Goal: Information Seeking & Learning: Find specific fact

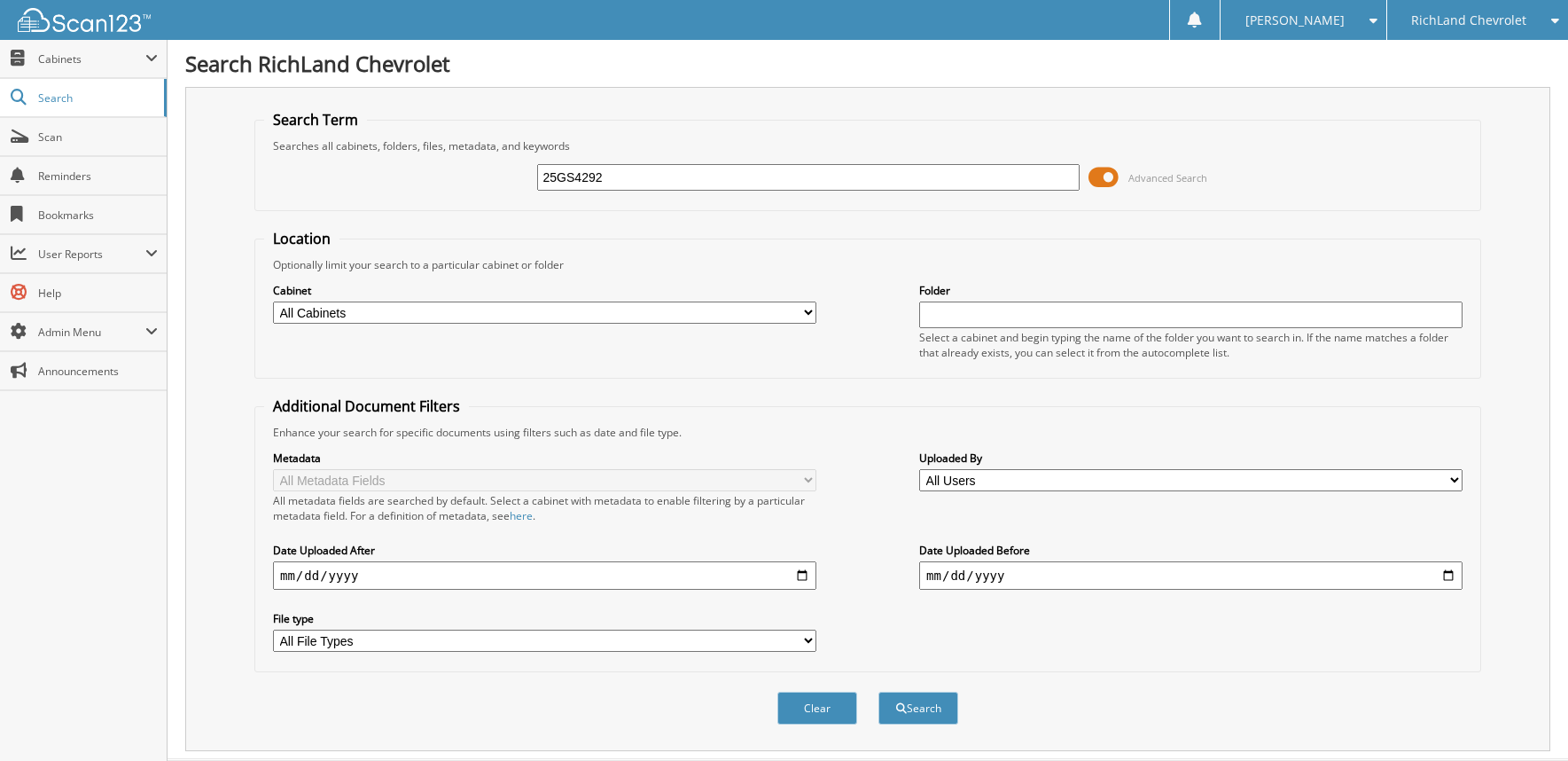
type input "25GS4292"
click at [879, 692] on button "Search" at bounding box center [919, 708] width 80 height 33
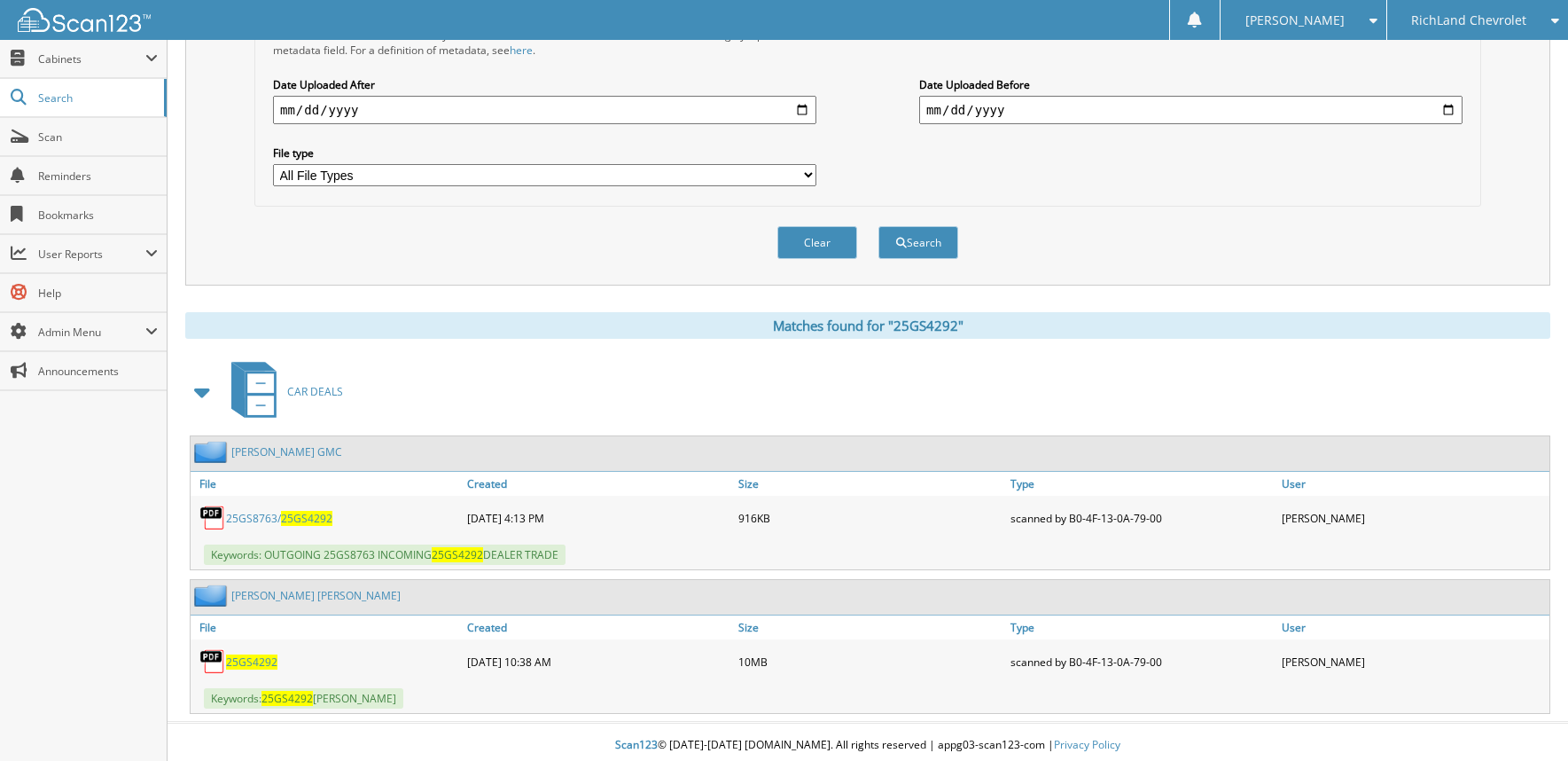
scroll to position [471, 0]
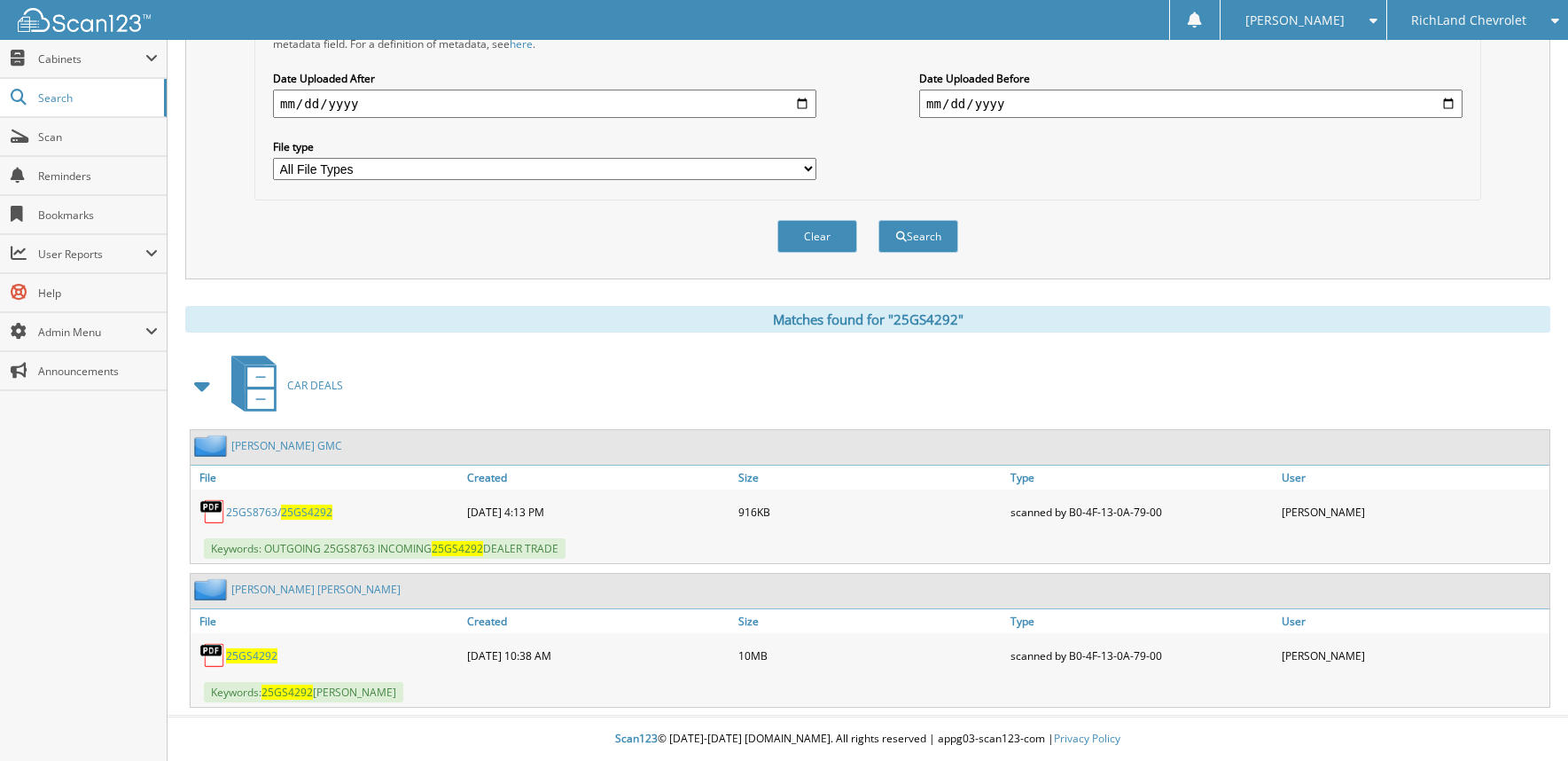
click at [271, 592] on link "RENTERIA LOPEZ, NARCISO" at bounding box center [316, 589] width 169 height 15
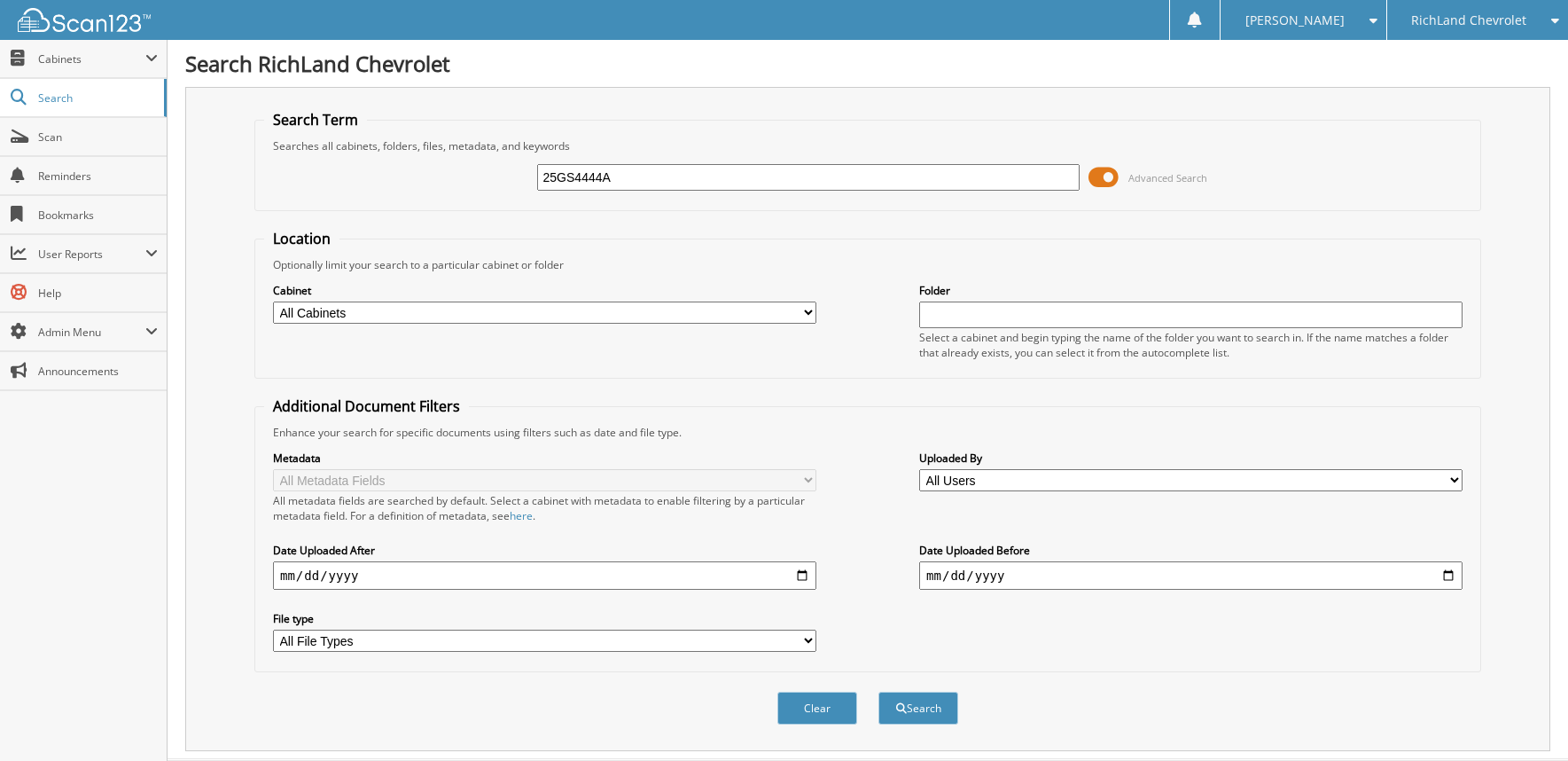
type input "25GS4444A"
click at [879, 692] on button "Search" at bounding box center [919, 708] width 80 height 33
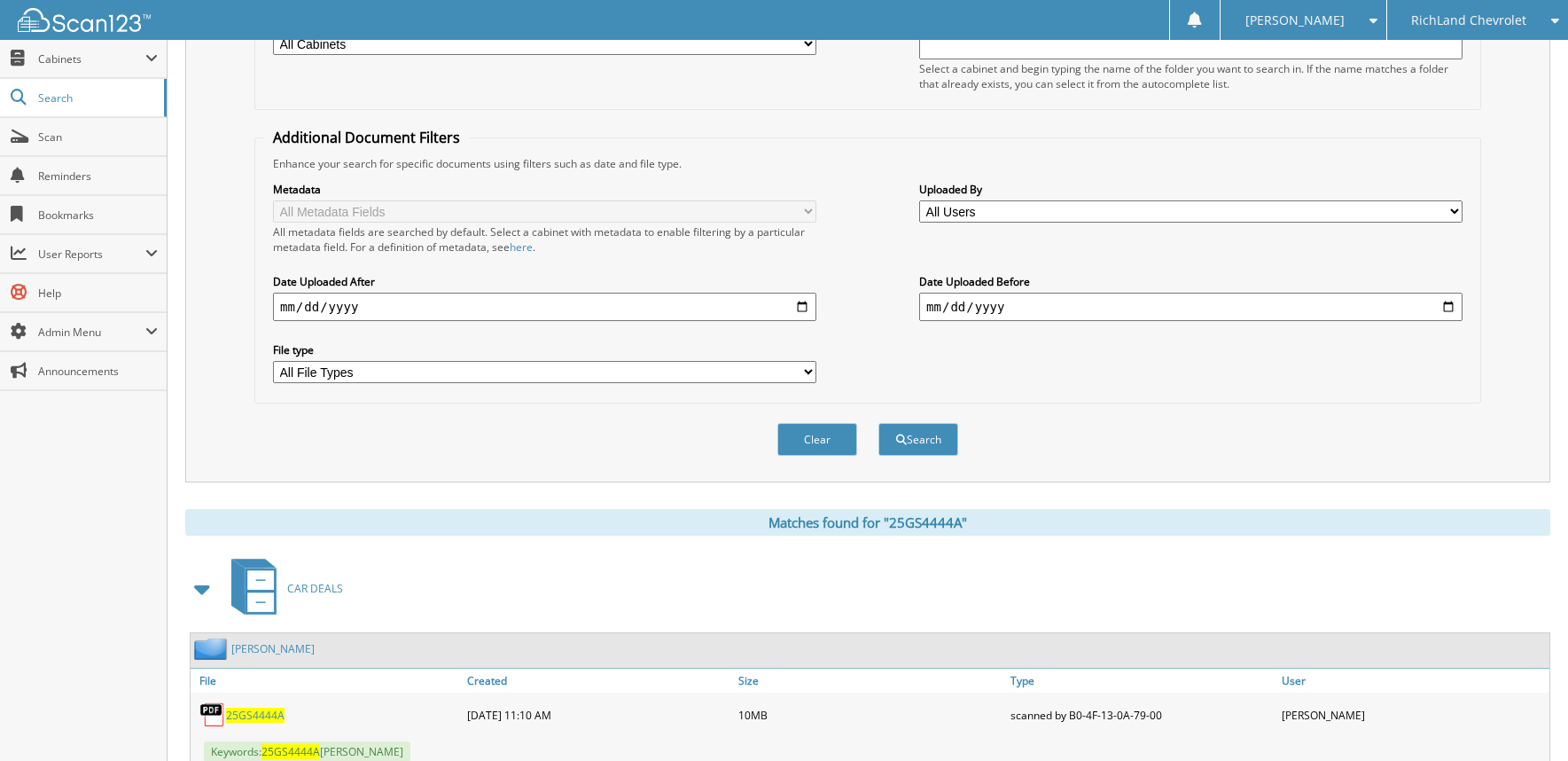
scroll to position [329, 0]
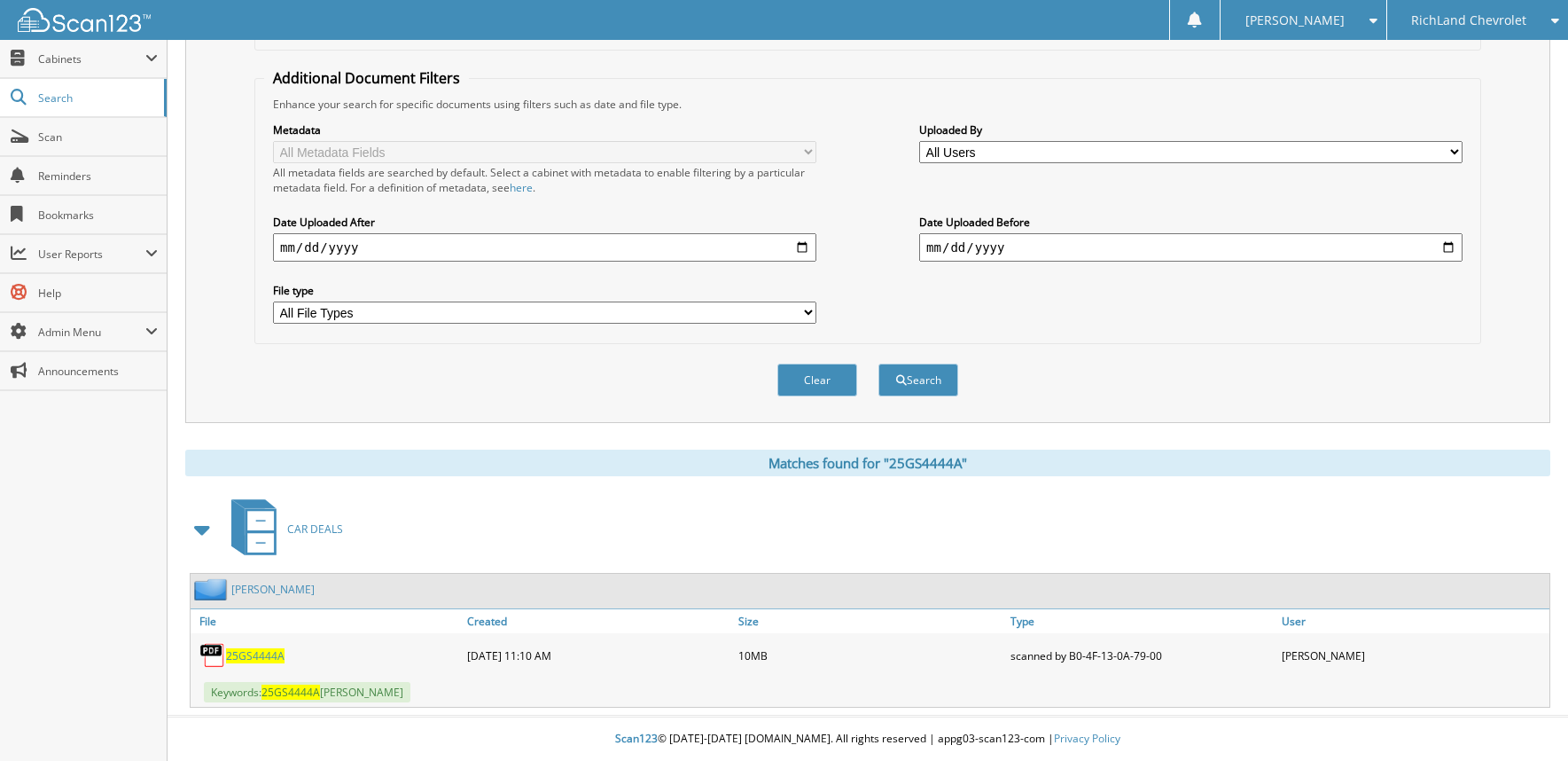
click at [256, 587] on link "[PERSON_NAME]" at bounding box center [273, 589] width 83 height 15
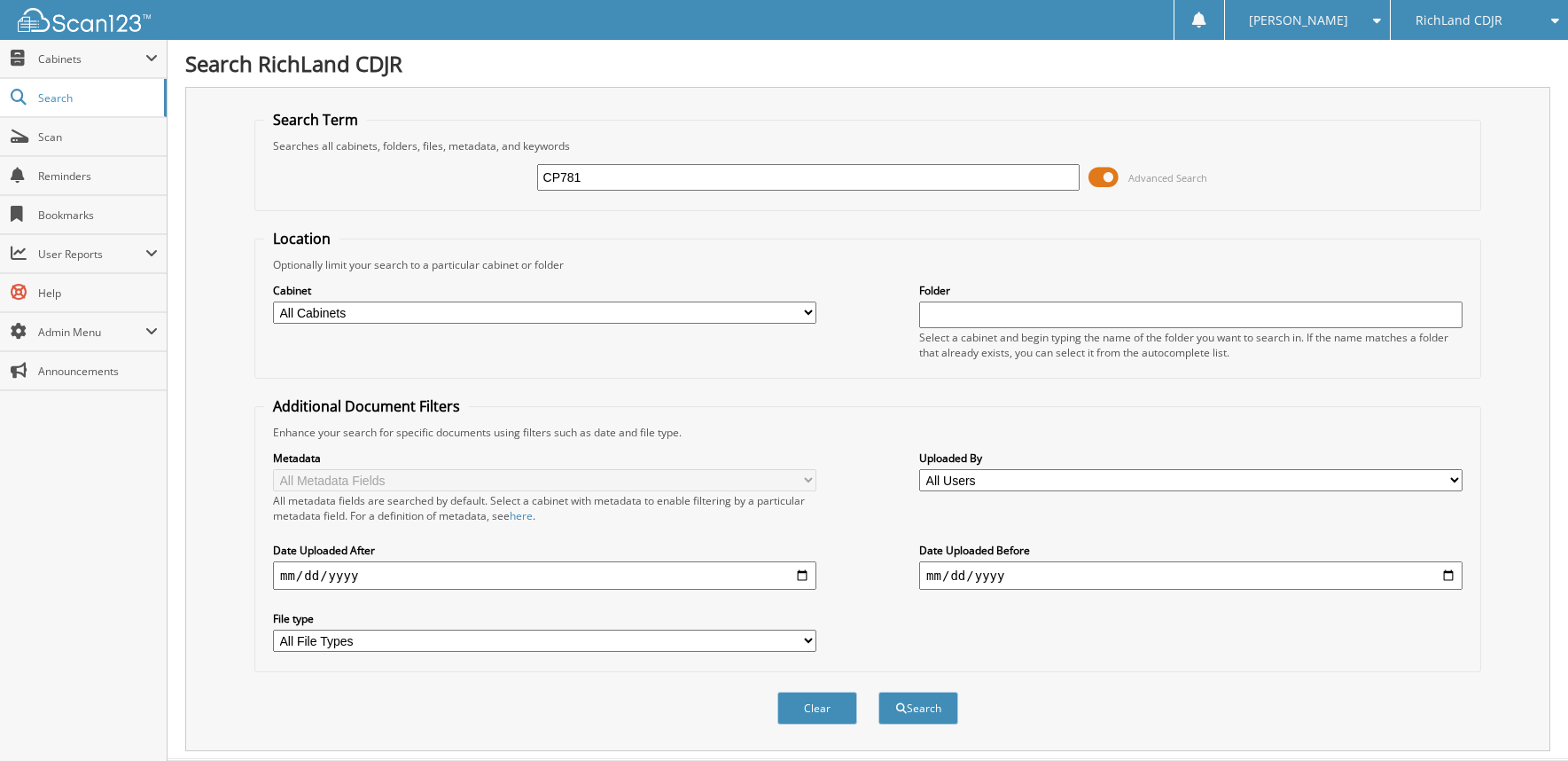
type input "CP781"
click at [879, 692] on button "Search" at bounding box center [919, 708] width 80 height 33
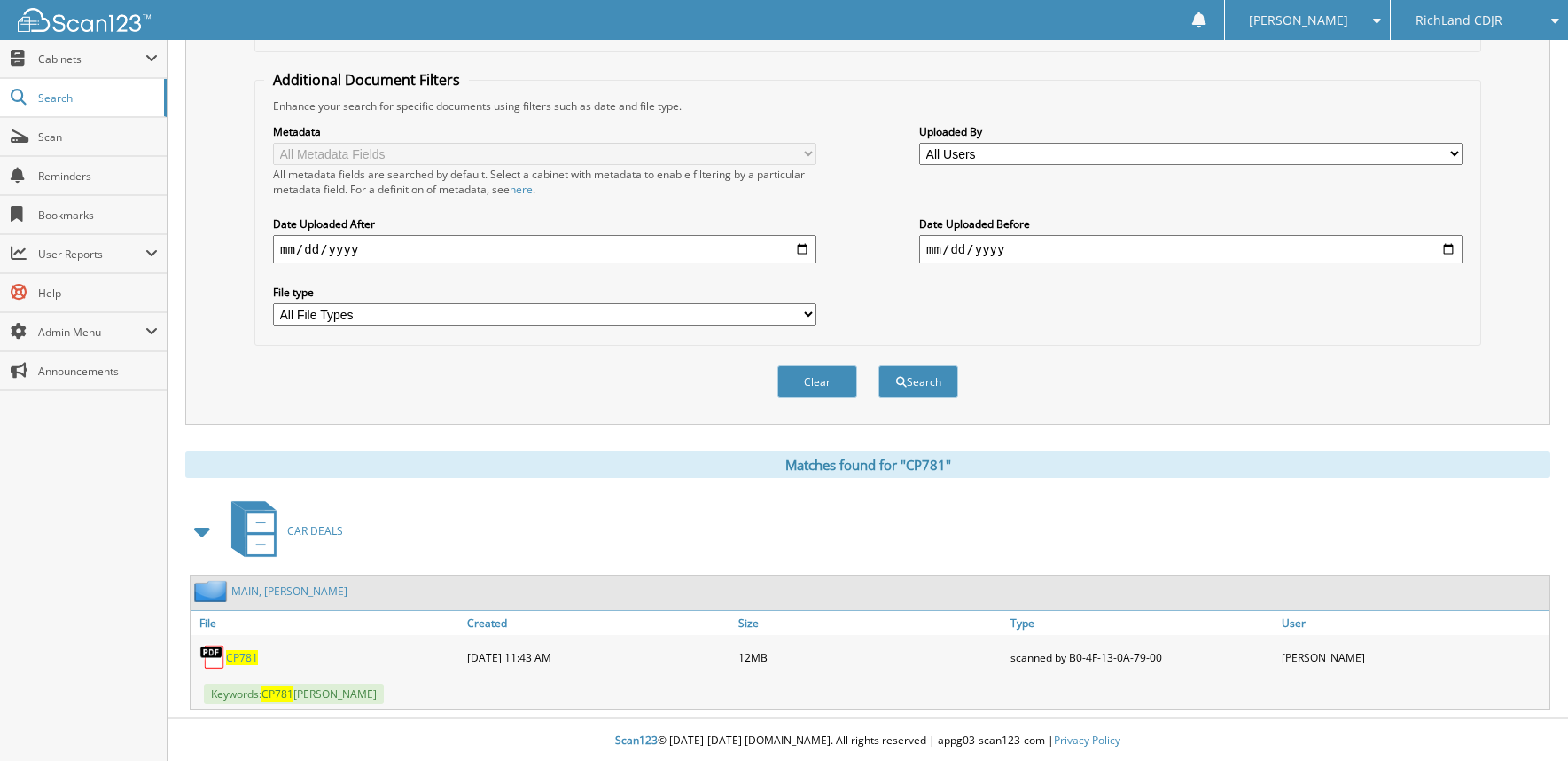
scroll to position [329, 0]
click at [257, 591] on link "MAIN, [PERSON_NAME]" at bounding box center [289, 589] width 116 height 15
